Goal: Navigation & Orientation: Find specific page/section

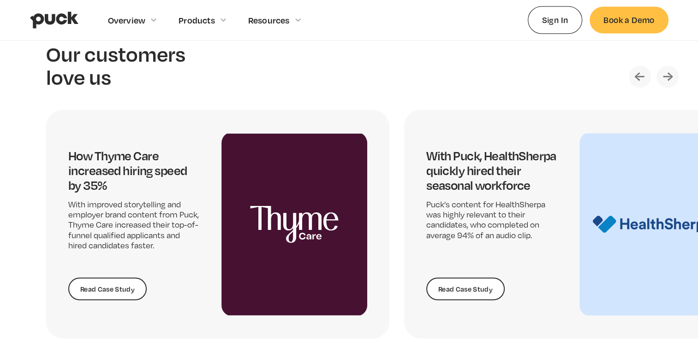
scroll to position [1876, 0]
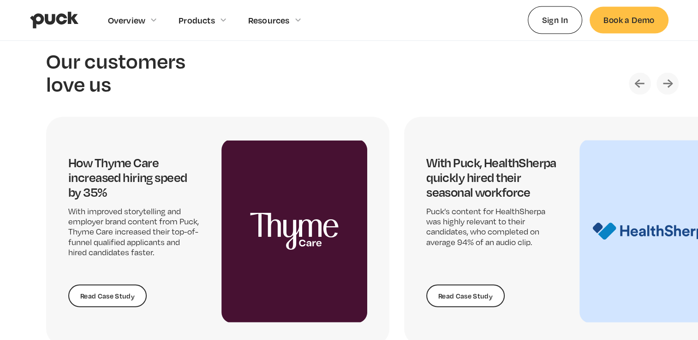
click at [672, 82] on img "Next slide" at bounding box center [667, 84] width 22 height 22
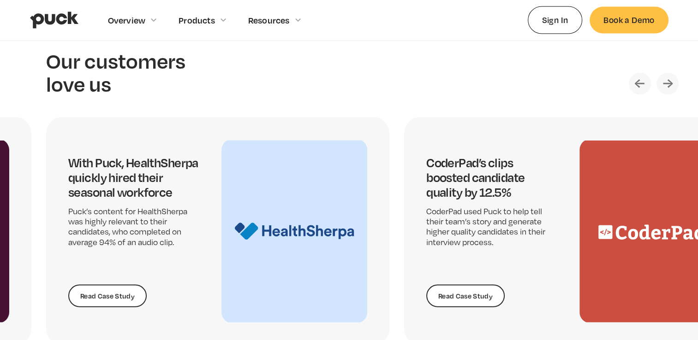
click at [672, 82] on img "Next slide" at bounding box center [667, 84] width 22 height 22
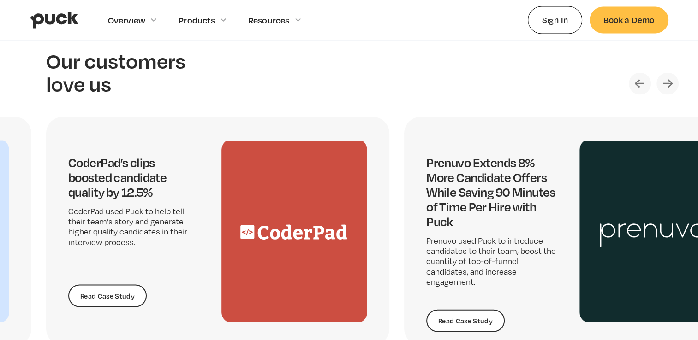
click at [672, 82] on img "Next slide" at bounding box center [667, 84] width 22 height 22
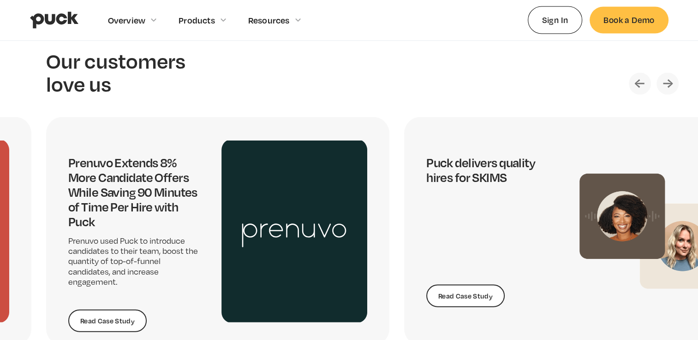
click at [672, 82] on img "Next slide" at bounding box center [667, 84] width 22 height 22
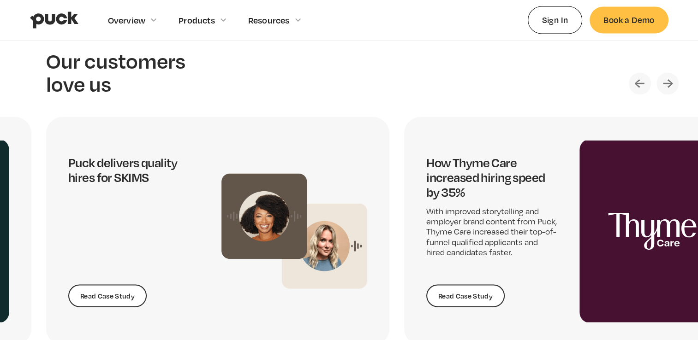
click at [672, 82] on img "Next slide" at bounding box center [667, 84] width 22 height 22
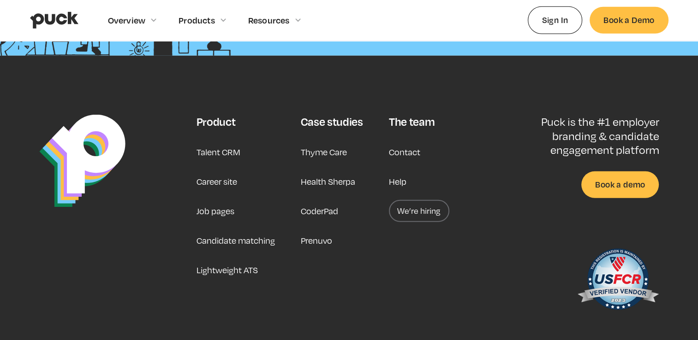
scroll to position [2429, 0]
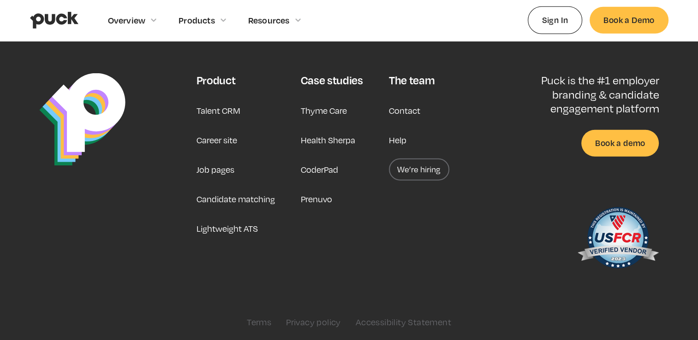
click at [53, 17] on img "home" at bounding box center [54, 21] width 48 height 18
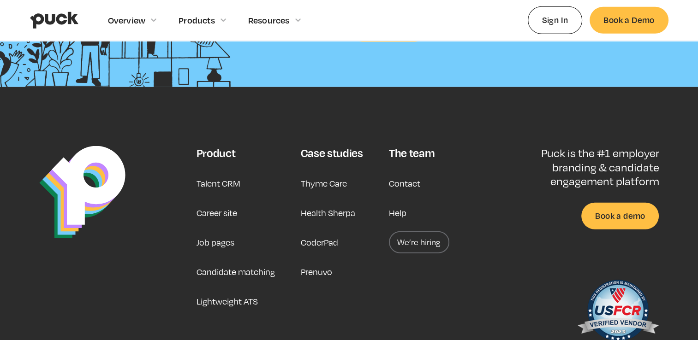
scroll to position [2429, 0]
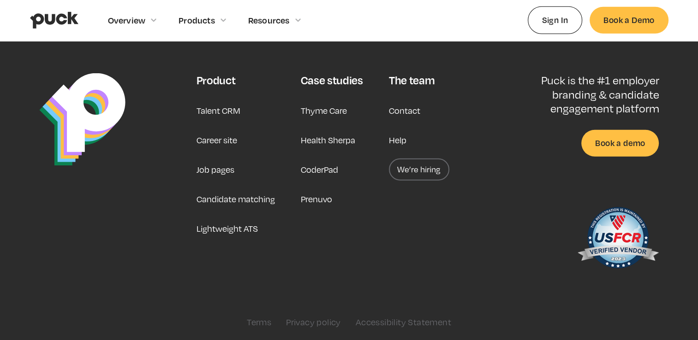
click at [221, 173] on link "Job pages" at bounding box center [215, 170] width 38 height 22
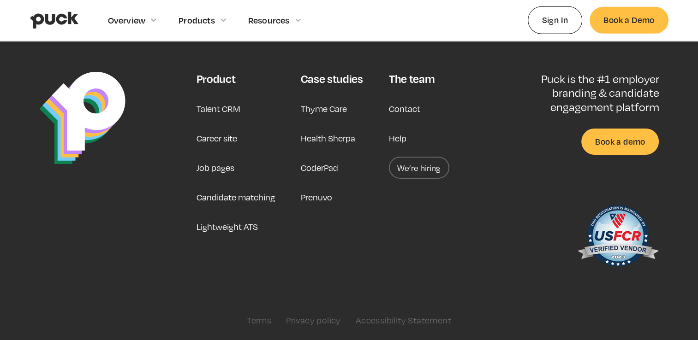
scroll to position [2954, 0]
click at [236, 228] on link "Lightweight ATS" at bounding box center [226, 227] width 61 height 22
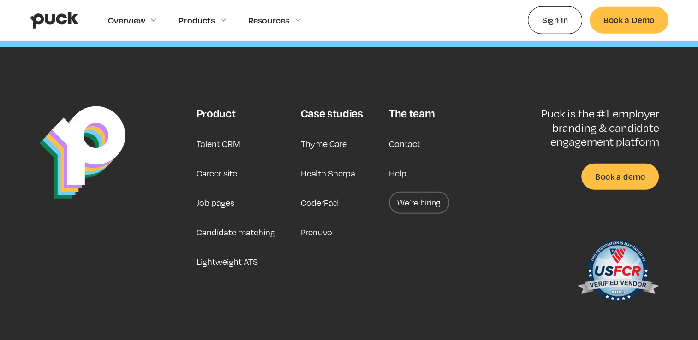
scroll to position [2323, 0]
